Goal: Task Accomplishment & Management: Manage account settings

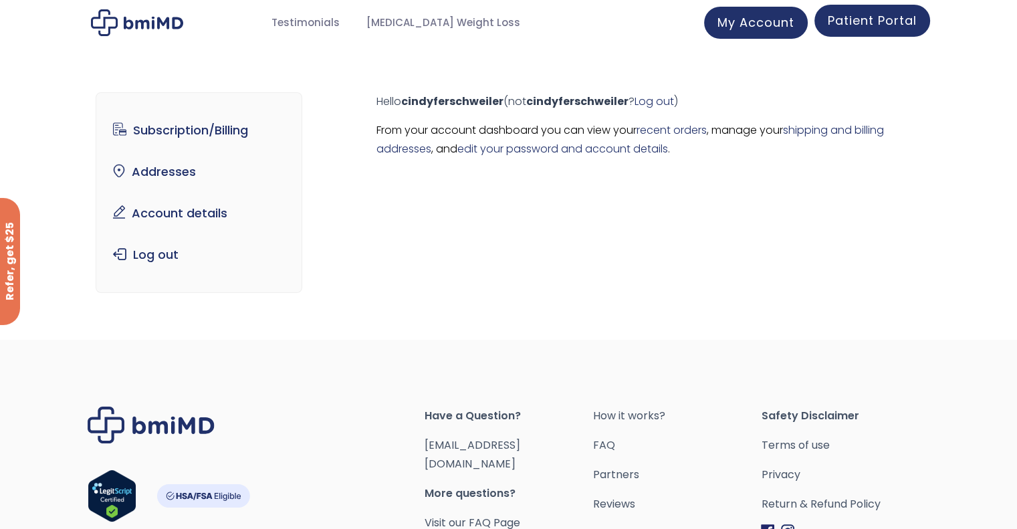
click at [863, 18] on span "Patient Portal" at bounding box center [872, 20] width 89 height 17
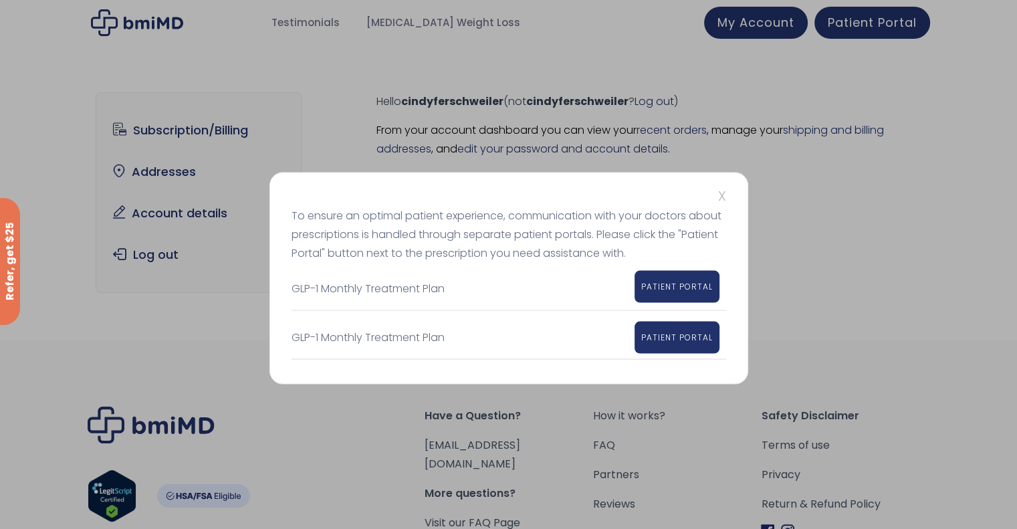
click at [684, 278] on link "PATIENT PORTAL" at bounding box center [677, 286] width 85 height 32
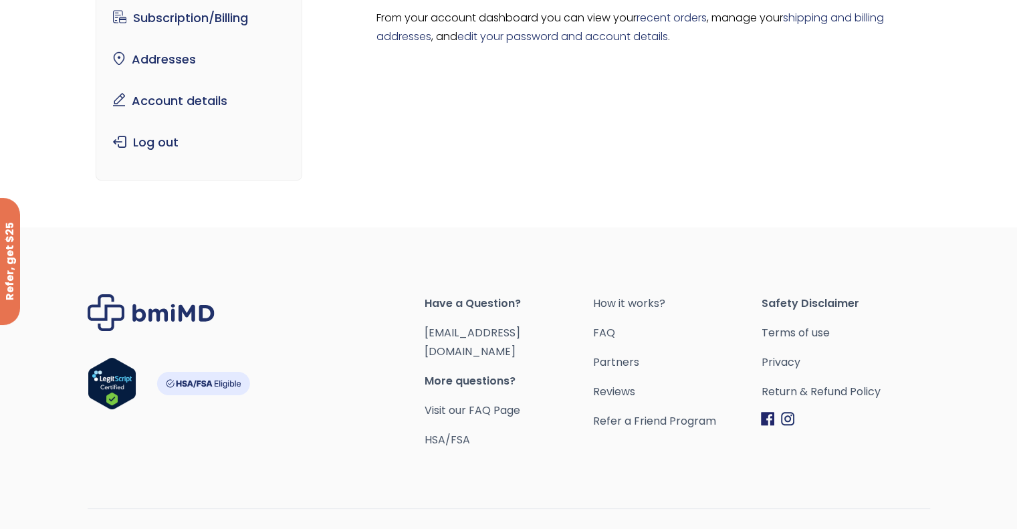
scroll to position [130, 0]
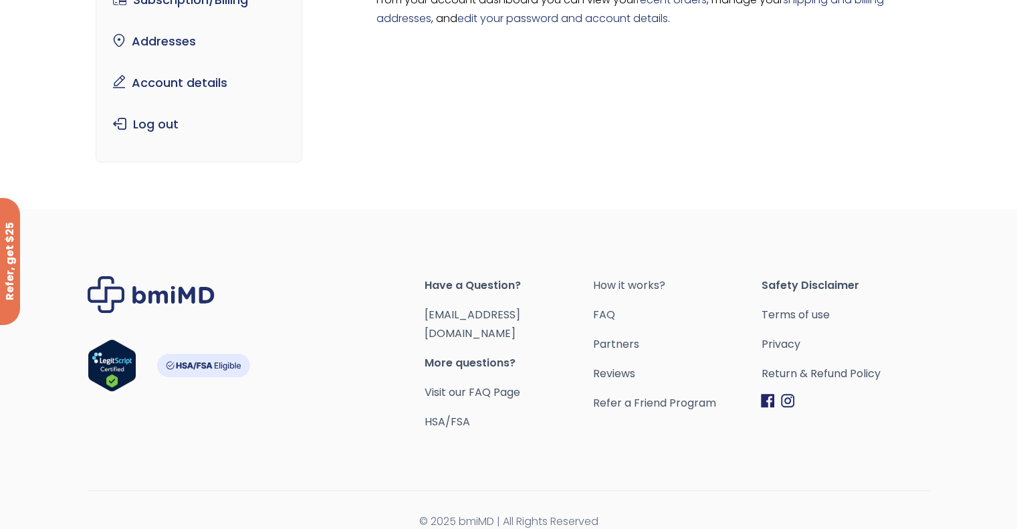
click at [310, 189] on div "Subscription/Billing bmiRewards Addresses Account details Submit a Review Log o…" at bounding box center [509, 67] width 826 height 264
